Goal: Information Seeking & Learning: Understand process/instructions

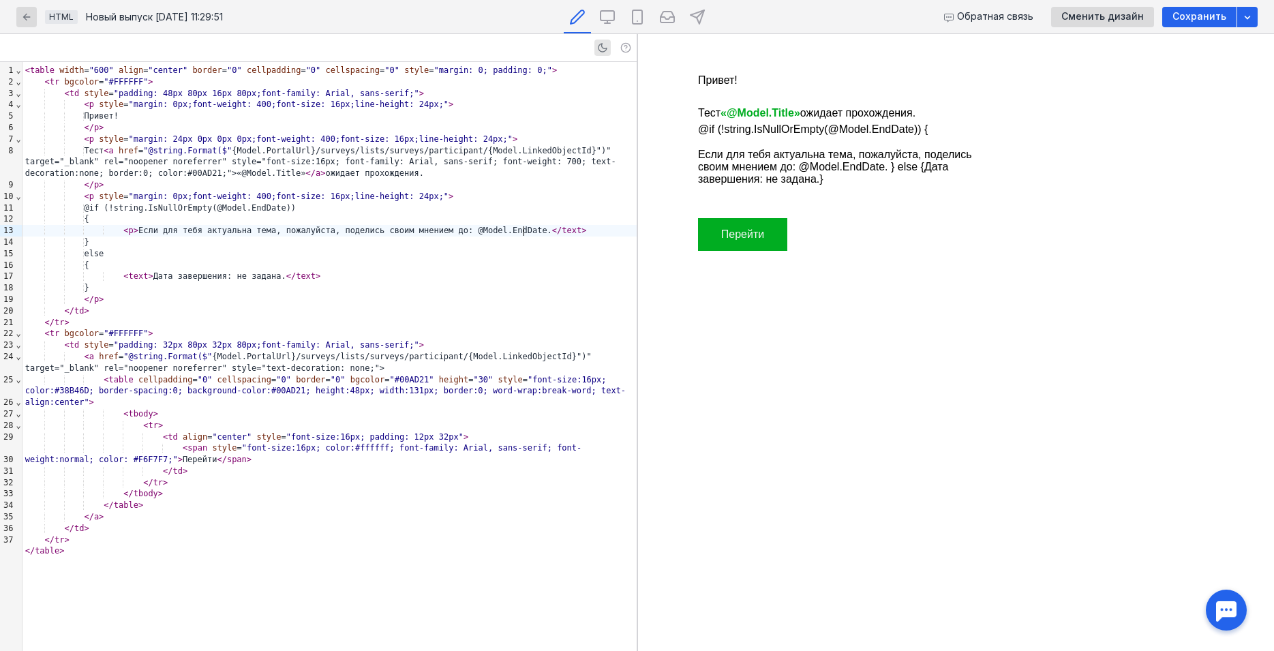
click at [562, 230] on span "text" at bounding box center [572, 231] width 20 height 10
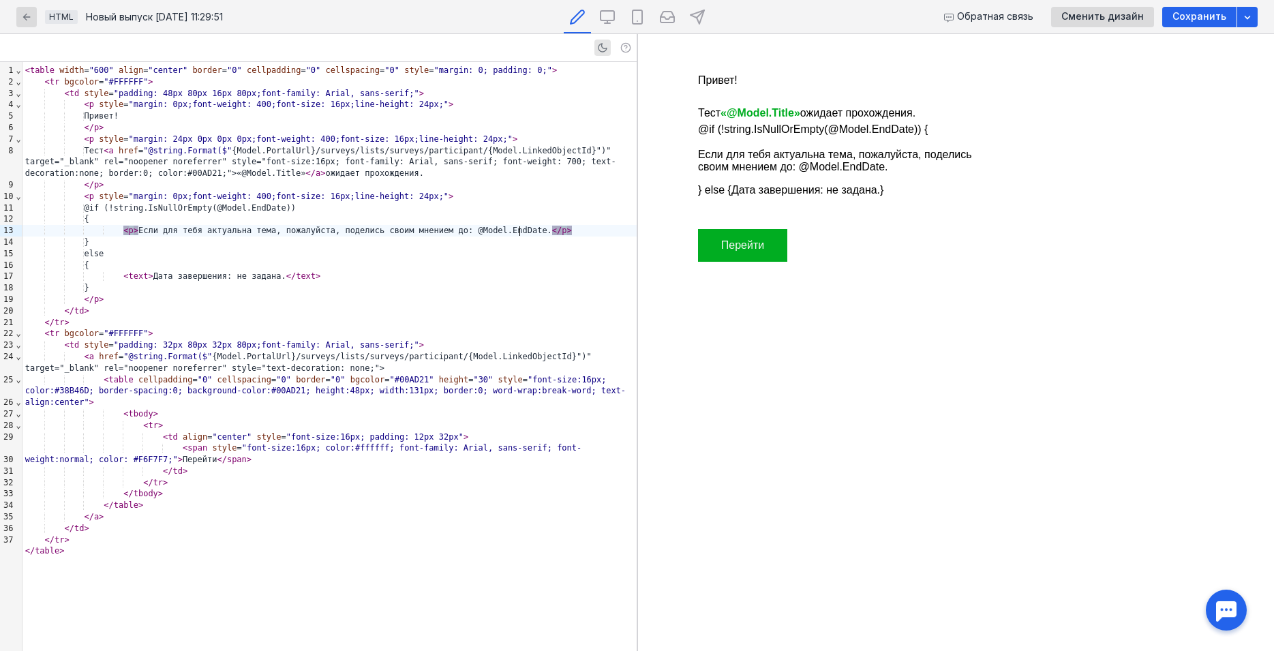
click at [129, 277] on span "text" at bounding box center [139, 276] width 20 height 10
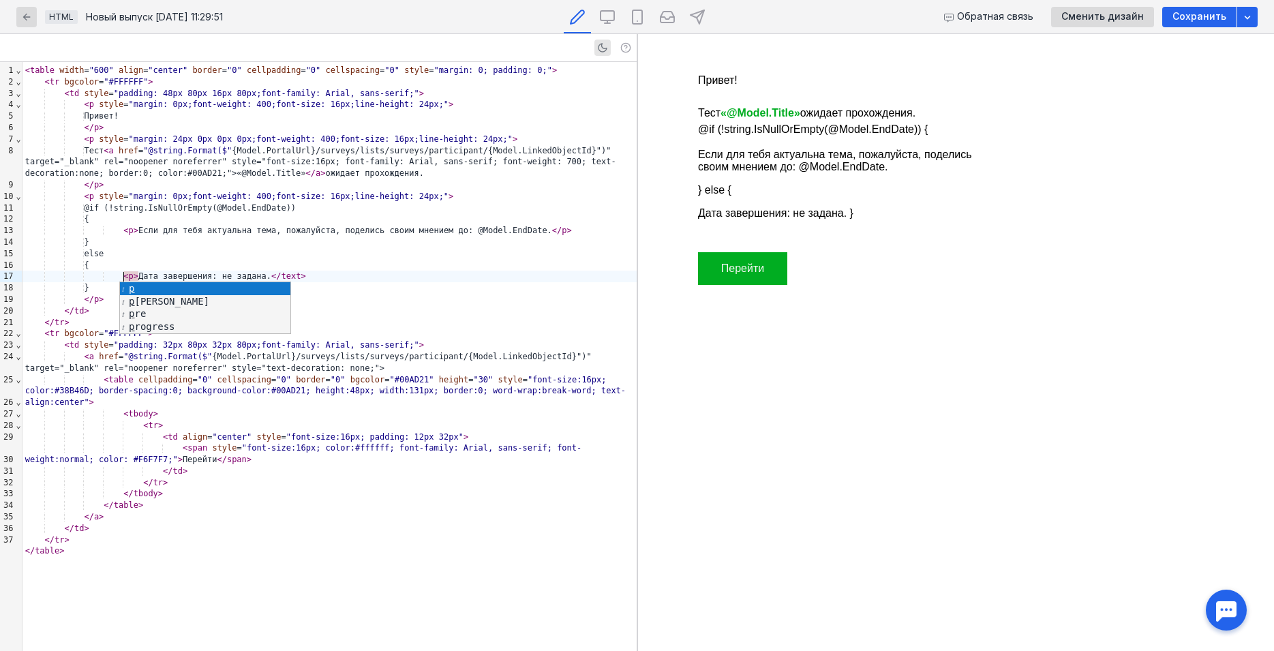
click at [282, 275] on span "text" at bounding box center [292, 276] width 20 height 10
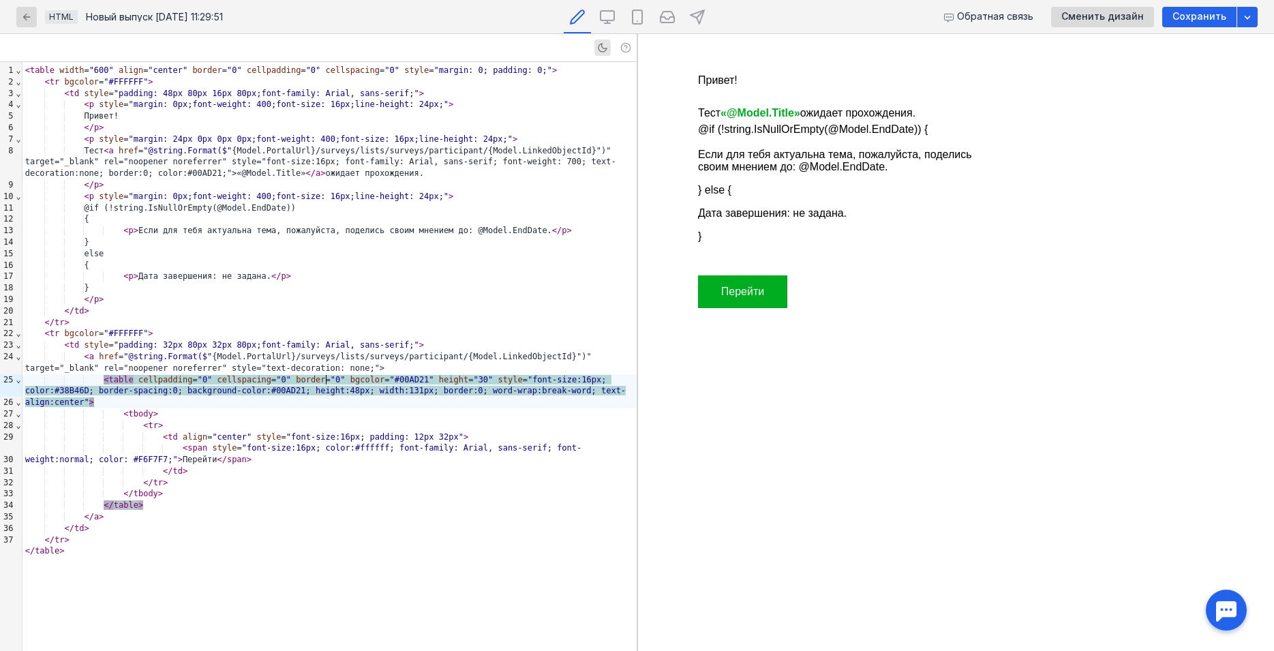
click at [294, 340] on div "< tr bgcolor = "#FFFFFF" >" at bounding box center [329, 334] width 614 height 12
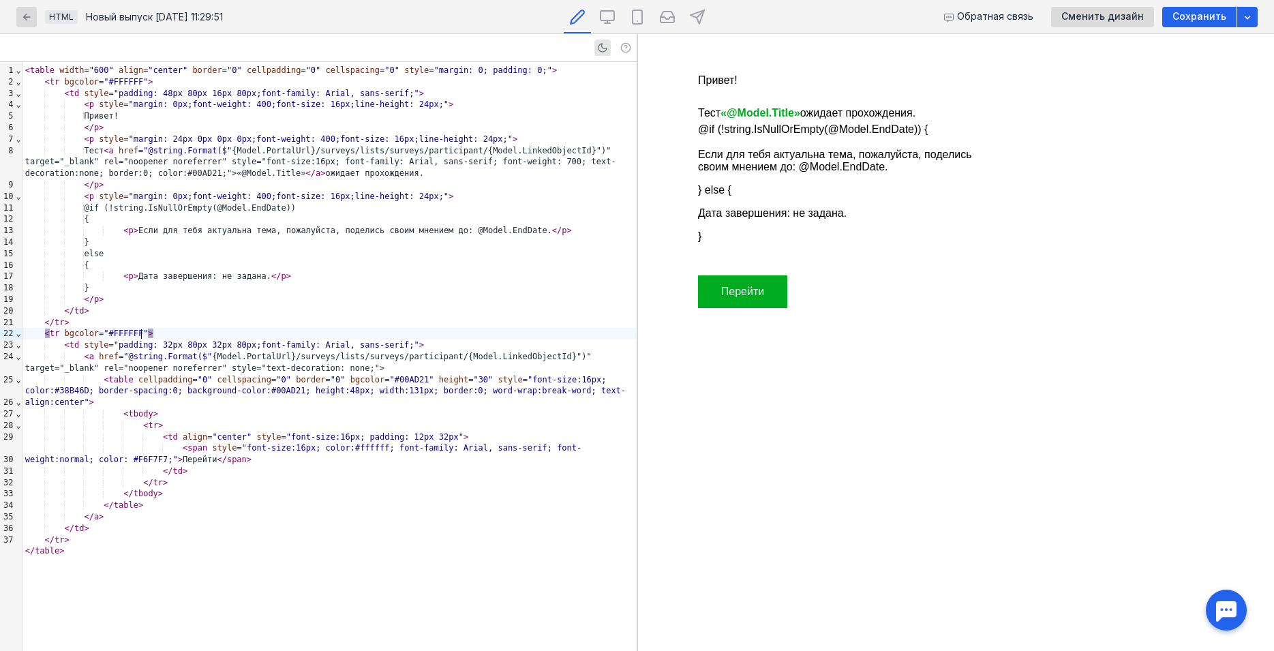
click at [389, 222] on div "{" at bounding box center [329, 219] width 614 height 12
click at [277, 234] on div "< p > Если для тебя актуальна тема, пожалуйста, поделись своим мнением до: @Mod…" at bounding box center [329, 231] width 614 height 12
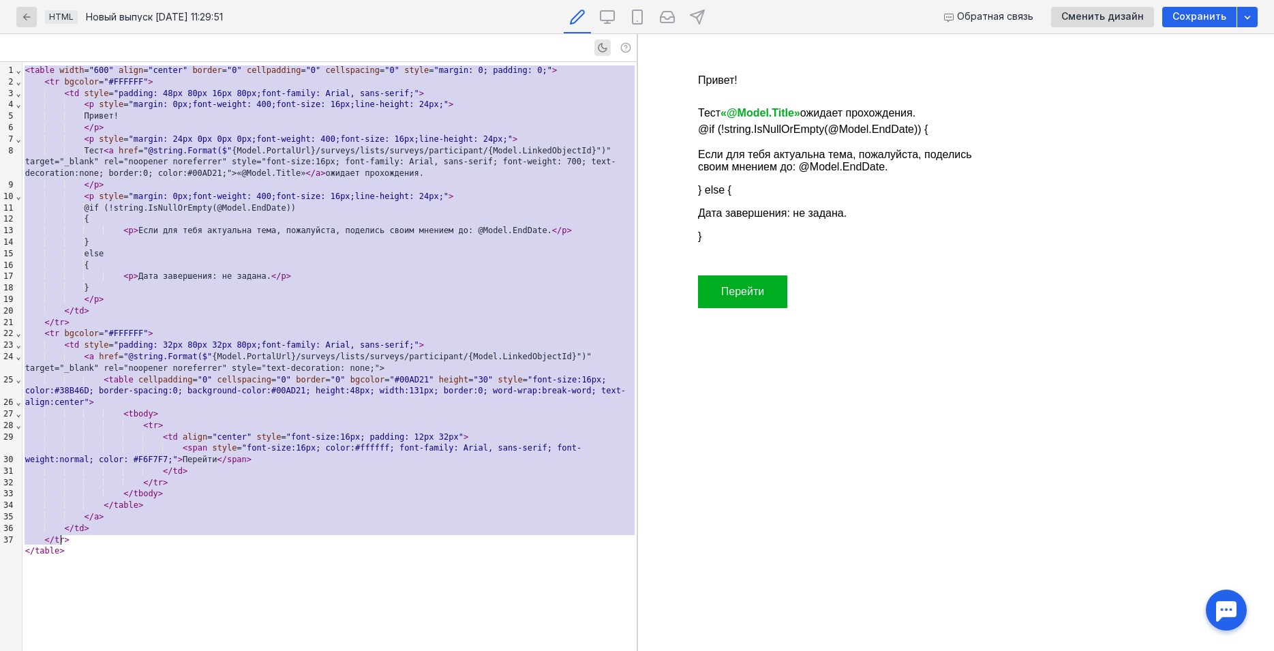
copy div "< lorem ipsum = "840" dolor = "sitame" consec = "2" adipiscinge = "7" seddoeius…"
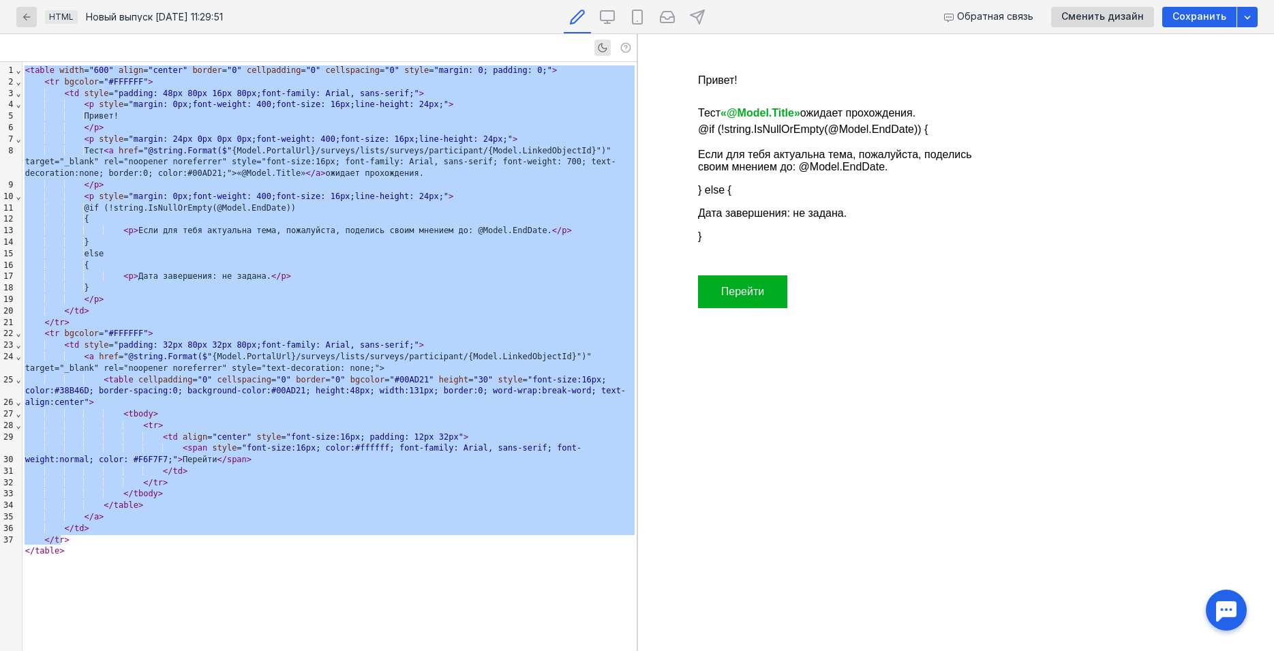
click at [712, 109] on p "Тест «@Model.Title» ожидает прохождения." at bounding box center [847, 113] width 300 height 16
click at [729, 156] on p "Если для тебя актуальна тема, пожалуйста, поделись своим мнением до: @Model.End…" at bounding box center [847, 161] width 300 height 25
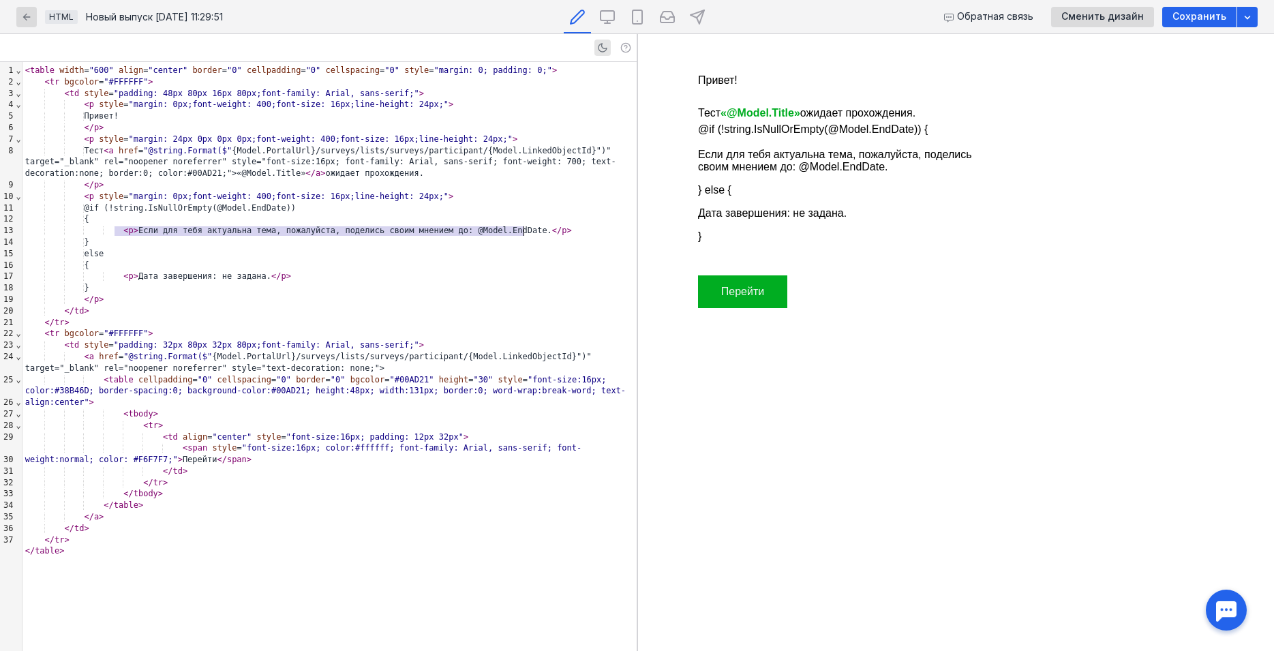
click at [729, 156] on p "Если для тебя актуальна тема, пожалуйста, поделись своим мнением до: @Model.End…" at bounding box center [847, 161] width 300 height 25
drag, startPoint x: 457, startPoint y: 344, endPoint x: 380, endPoint y: 346, distance: 76.4
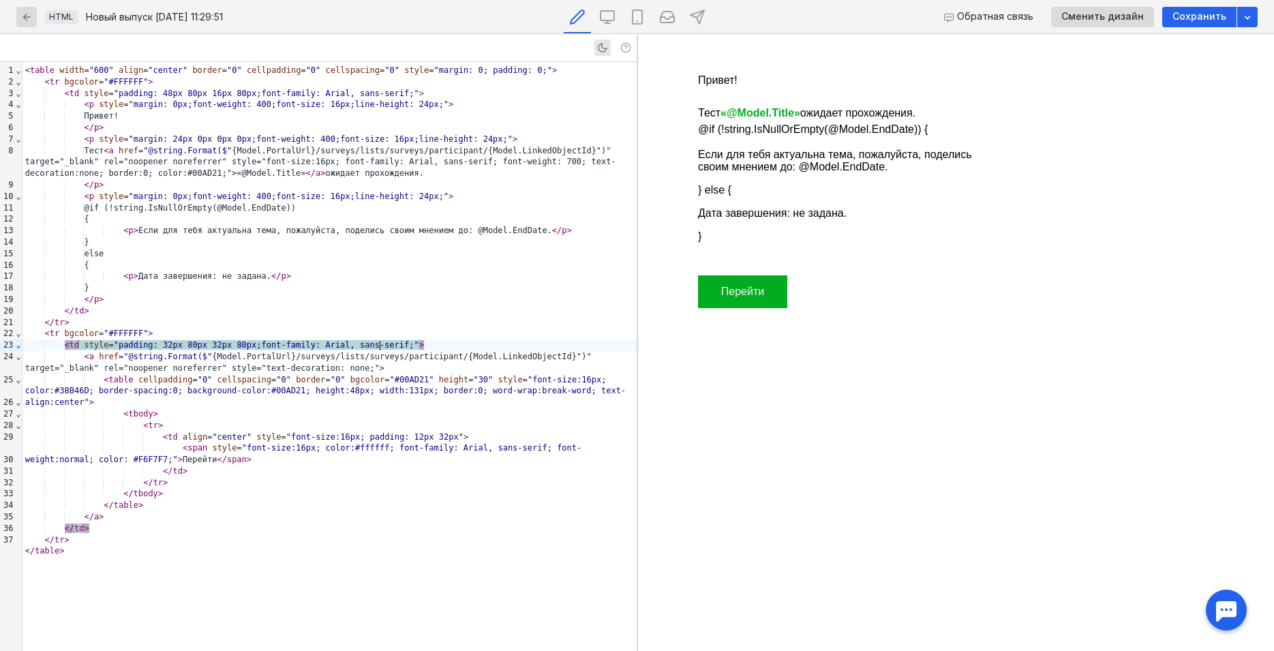
click at [749, 295] on span "Перейти" at bounding box center [742, 292] width 43 height 12
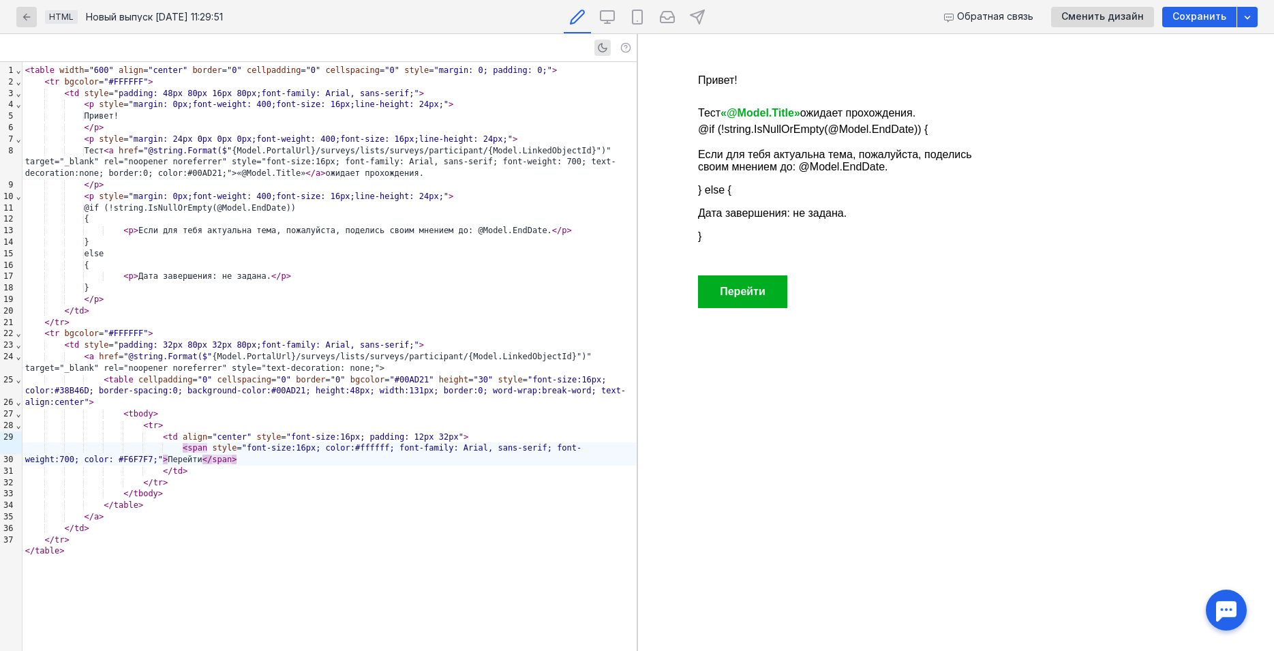
click at [352, 443] on span ""font-size:16px; color:#ffffff; font-family: Arial, sans-serif; font-weight:700…" at bounding box center [303, 453] width 557 height 21
click at [335, 443] on span ""font-size:16px; color:##F6F7F7; font-family: Arial, sans-serif; font-weight:70…" at bounding box center [306, 453] width 562 height 21
click at [421, 488] on div "</ tbody >" at bounding box center [329, 494] width 614 height 12
click at [423, 303] on div "</ p >" at bounding box center [329, 300] width 614 height 12
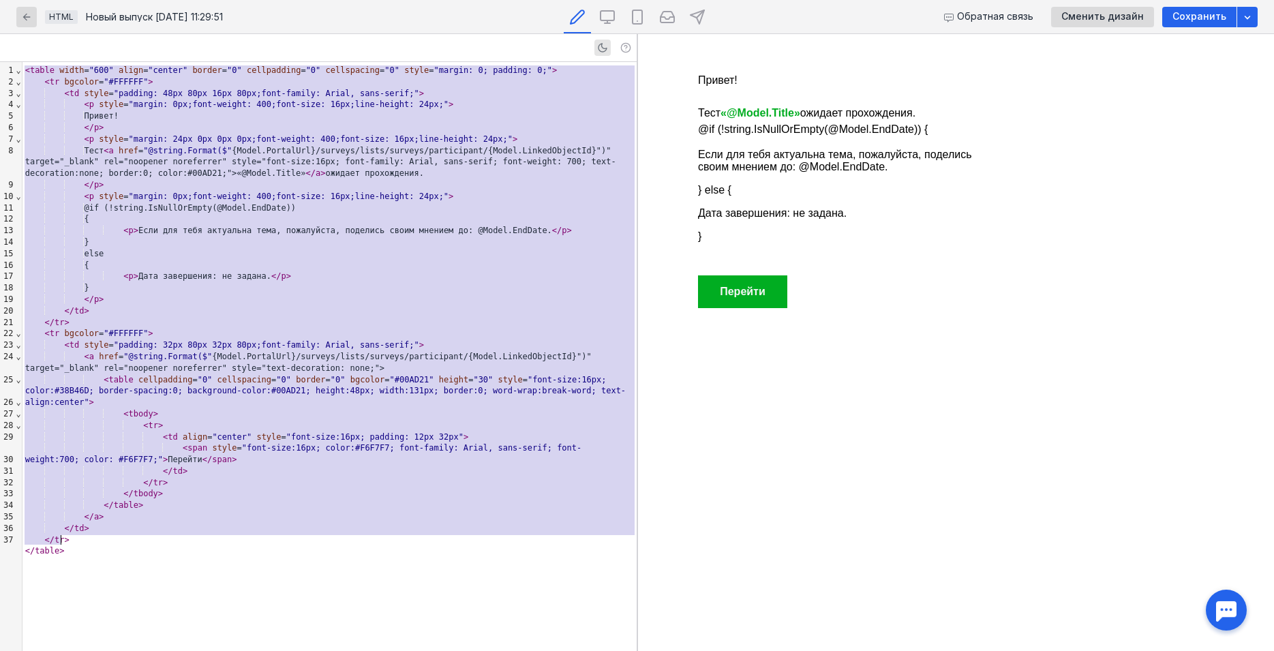
copy div "< lorem ipsum = "840" dolor = "sitame" consec = "2" adipiscinge = "7" seddoeius…"
click at [485, 284] on div "< table width = "600" align = "center" border = "0" cellpadding = "0" cellspaci…" at bounding box center [329, 356] width 614 height 589
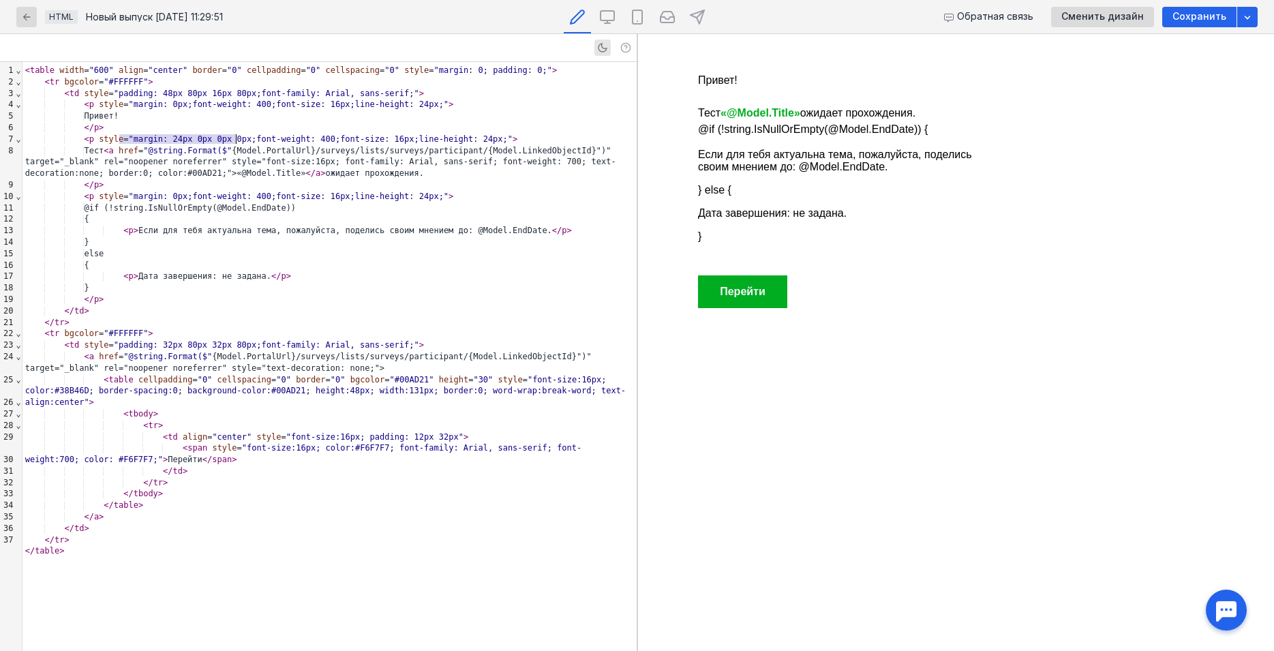
drag, startPoint x: 119, startPoint y: 137, endPoint x: 236, endPoint y: 140, distance: 117.3
click at [236, 140] on div "< p style = "margin: 24px 0px 0px 0px;font-weight: 400;font-size: 16px;line-hei…" at bounding box center [329, 140] width 614 height 12
copy div "= "margin: 24px 0px 0px 0px;"
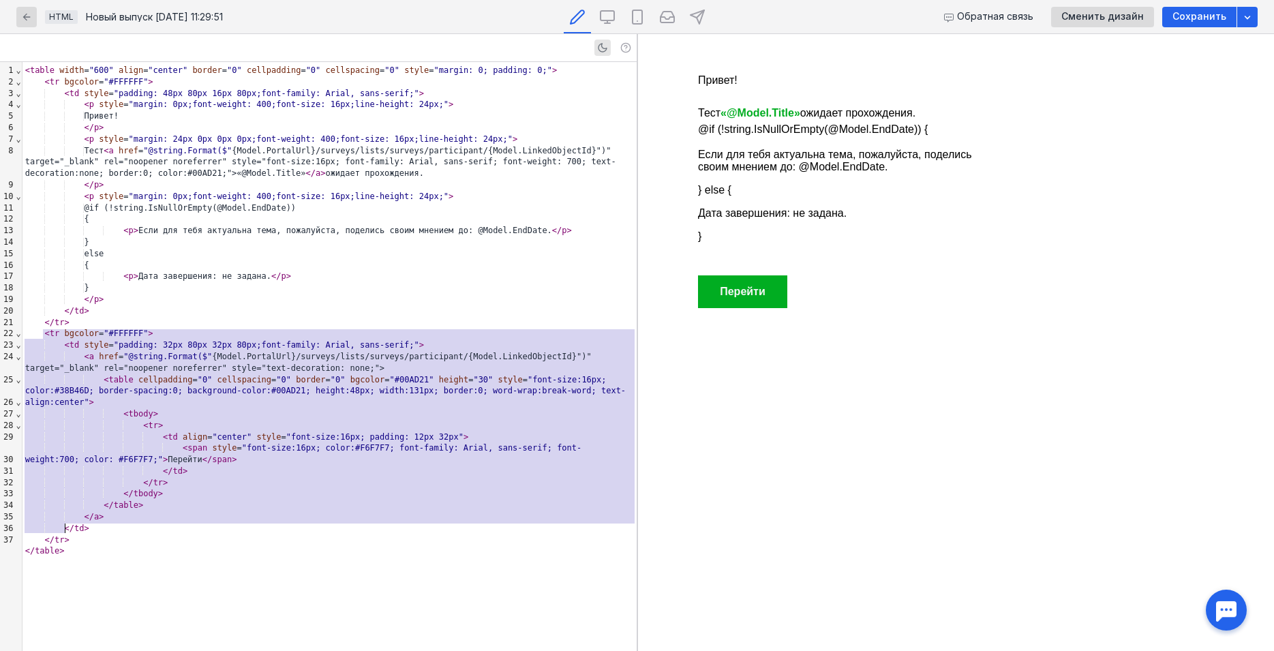
drag, startPoint x: 42, startPoint y: 331, endPoint x: 89, endPoint y: 525, distance: 199.3
click at [89, 525] on div "< table width = "600" align = "center" border = "0" cellpadding = "0" cellspaci…" at bounding box center [329, 356] width 614 height 589
copy div "< lo ipsumdo = "#SITAME" > < co adipi = "elitsed: 10do 64ei 00te 47in;utla-etdo…"
click at [218, 157] on div "Тест < a href = "@string.Format($" {Model.PortalUrl}/surveys/lists/surveys/part…" at bounding box center [329, 162] width 614 height 34
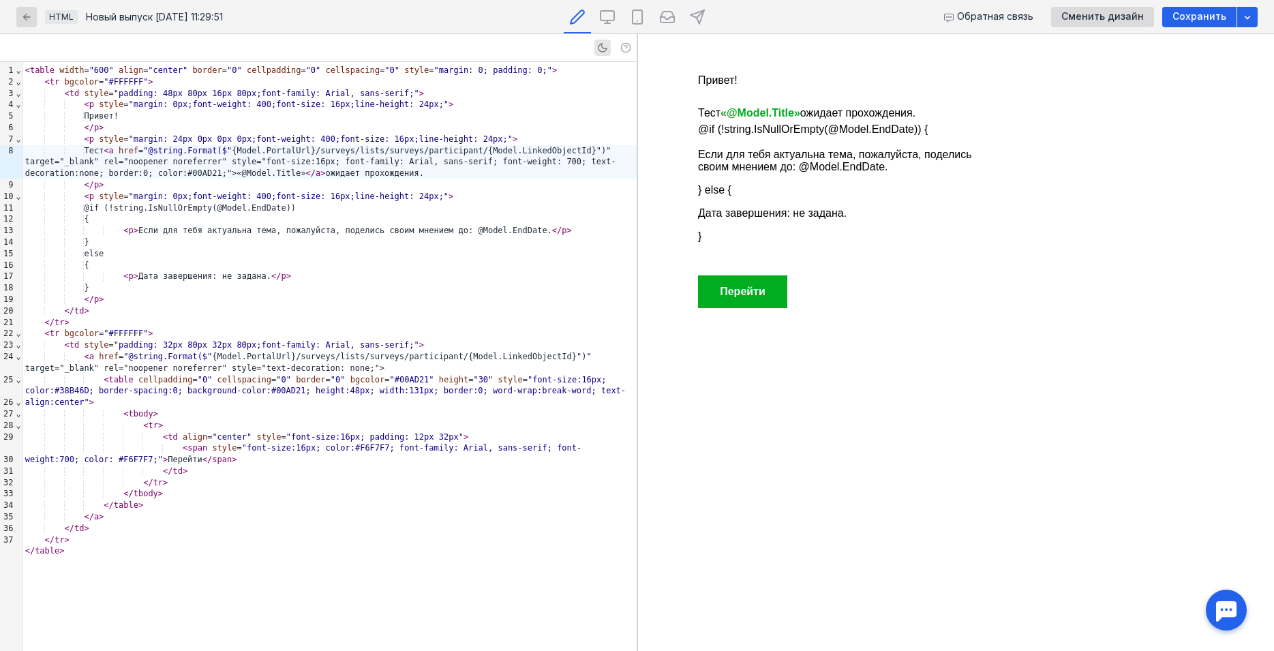
click at [778, 111] on link "«@Model.Title»" at bounding box center [760, 113] width 80 height 12
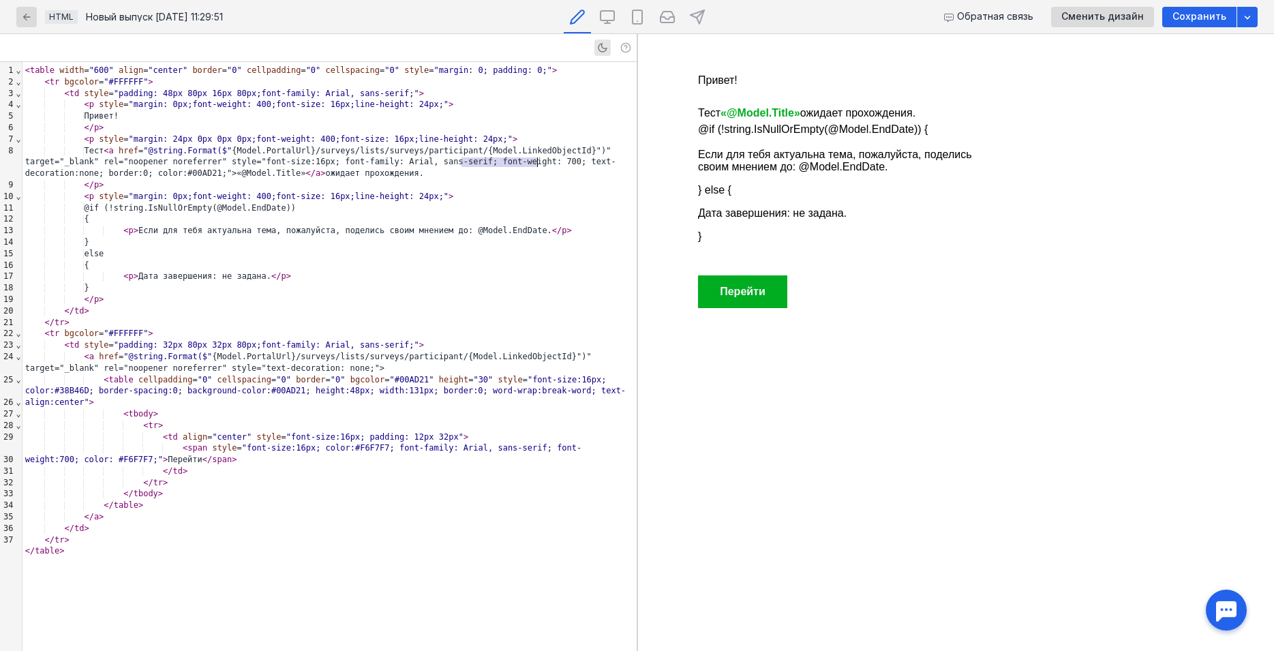
drag, startPoint x: 461, startPoint y: 162, endPoint x: 539, endPoint y: 164, distance: 77.8
click at [539, 164] on div "Тест < a href = "@string.Format($" {Model.PortalUrl}/surveys/lists/surveys/part…" at bounding box center [329, 162] width 614 height 34
copy div "font-weight: 700;"
click at [196, 177] on div "Тест < a href = "@string.Format($" {Model.PortalUrl}/surveys/lists/surveys/part…" at bounding box center [329, 162] width 614 height 34
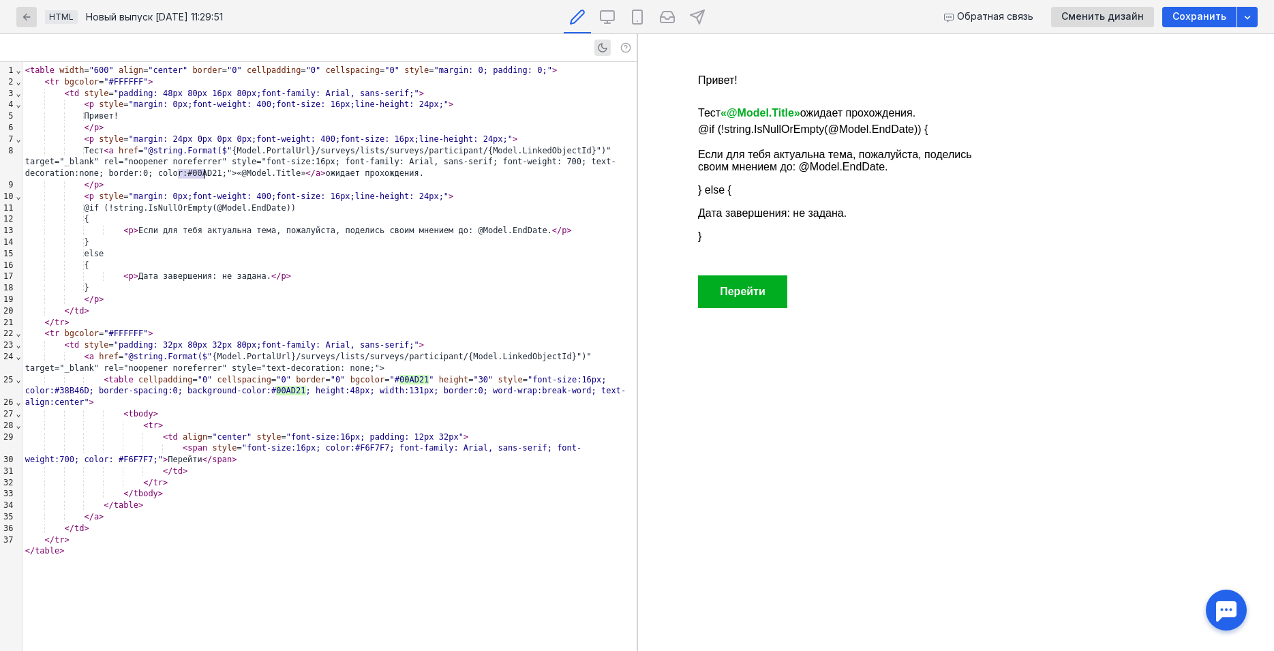
copy div "00AD21"
click at [709, 110] on p "Тест «@Model.Title» ожидает прохождения." at bounding box center [847, 113] width 300 height 16
click at [708, 155] on p "Если для тебя актуальна тема, пожалуйста, поделись своим мнением до: @Model.End…" at bounding box center [847, 161] width 300 height 25
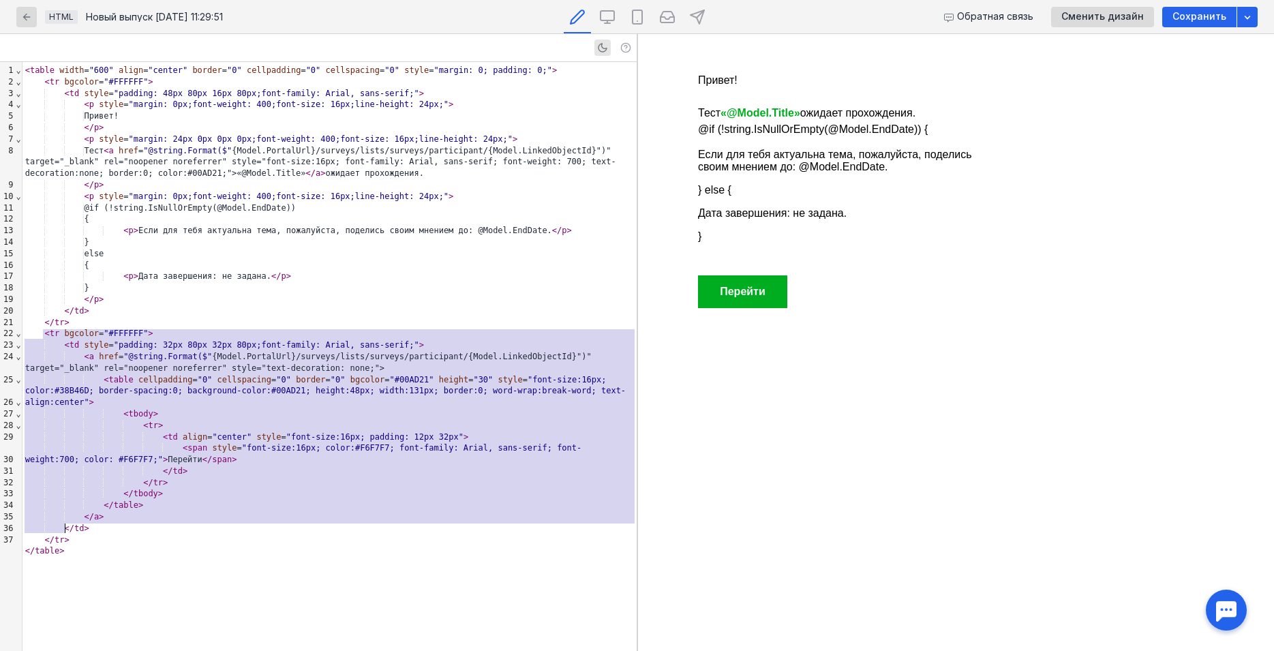
drag, startPoint x: 43, startPoint y: 333, endPoint x: 93, endPoint y: 526, distance: 200.1
click at [93, 526] on div "< table width = "600" align = "center" border = "0" cellpadding = "0" cellspaci…" at bounding box center [329, 356] width 614 height 589
copy div "< lo ipsumdo = "#SITAME" > < co adipi = "elitsed: 10do 64ei 00te 47in;utla-etdo…"
